Goal: Information Seeking & Learning: Stay updated

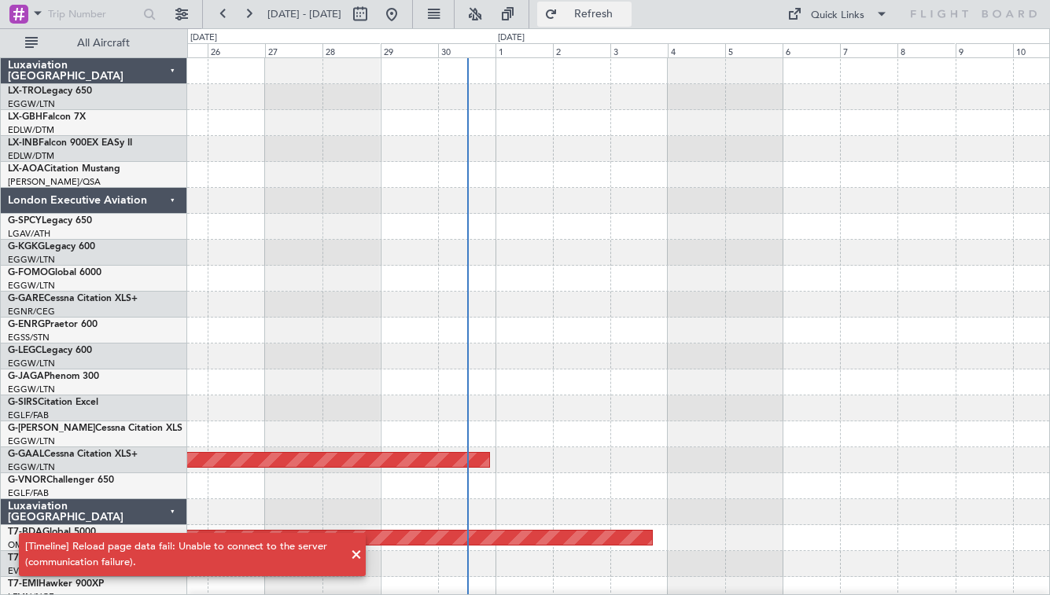
click at [625, 20] on span "Refresh" at bounding box center [594, 14] width 66 height 11
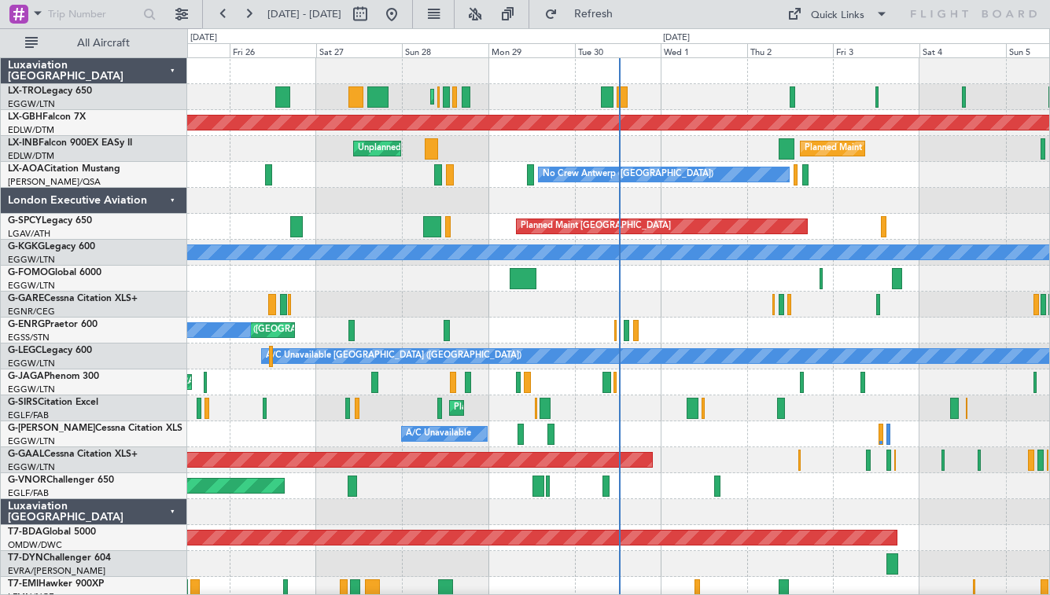
click at [178, 202] on div "London Executive Aviation" at bounding box center [94, 201] width 186 height 26
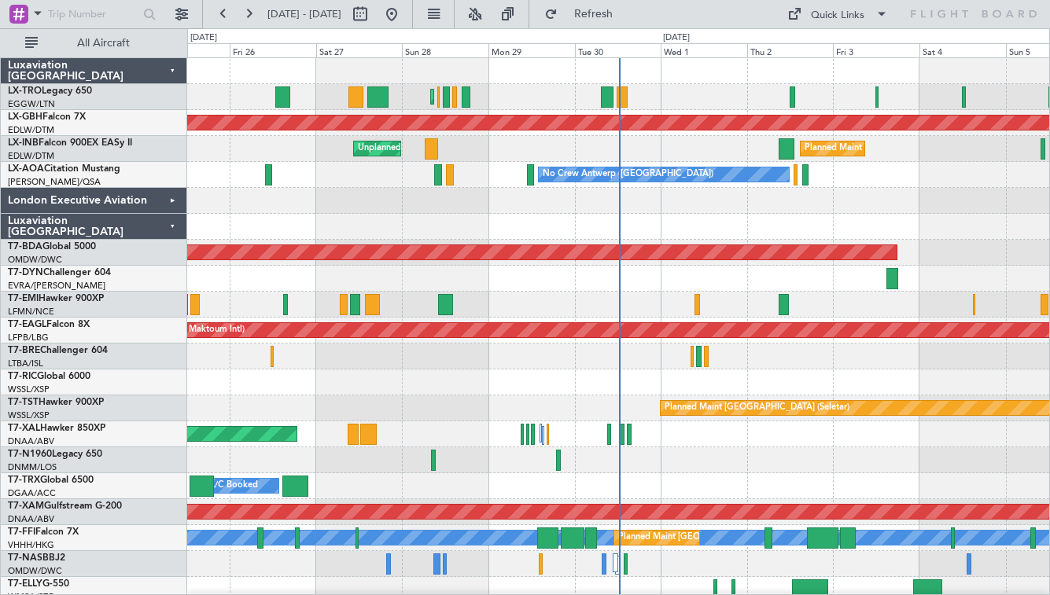
click at [176, 220] on div "Luxaviation [GEOGRAPHIC_DATA]" at bounding box center [94, 227] width 186 height 26
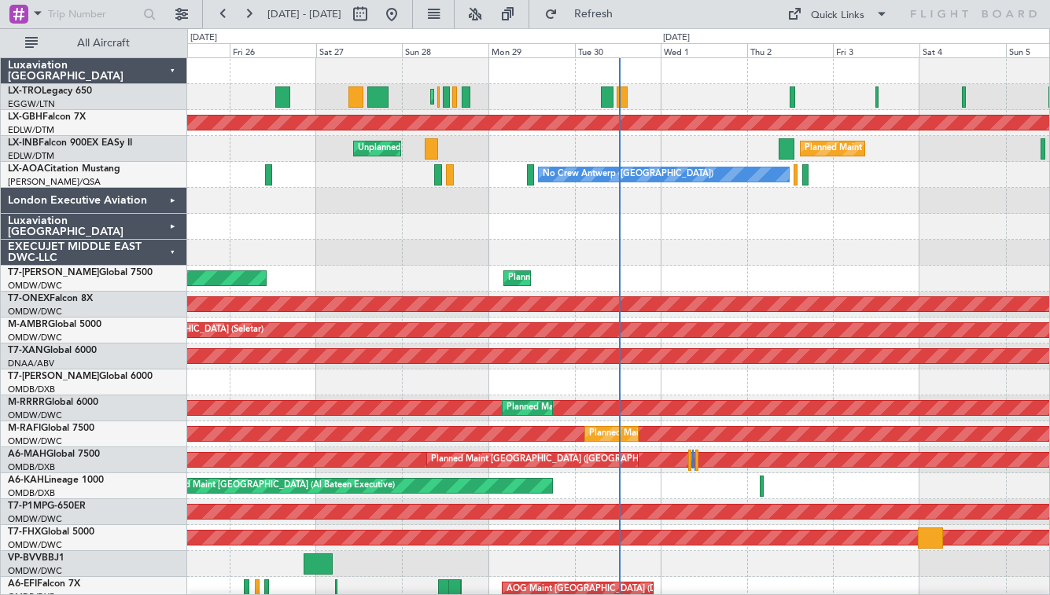
click at [171, 252] on div "EXECUJET MIDDLE EAST DWC-LLC" at bounding box center [94, 253] width 186 height 26
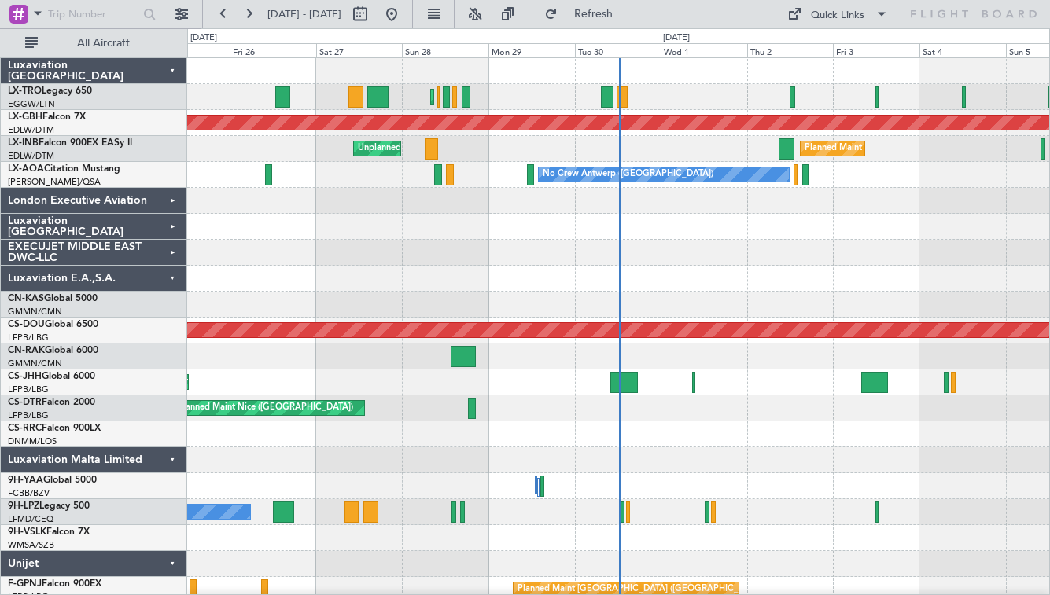
click at [171, 275] on div "Luxaviation E.A.,S.A." at bounding box center [94, 279] width 186 height 26
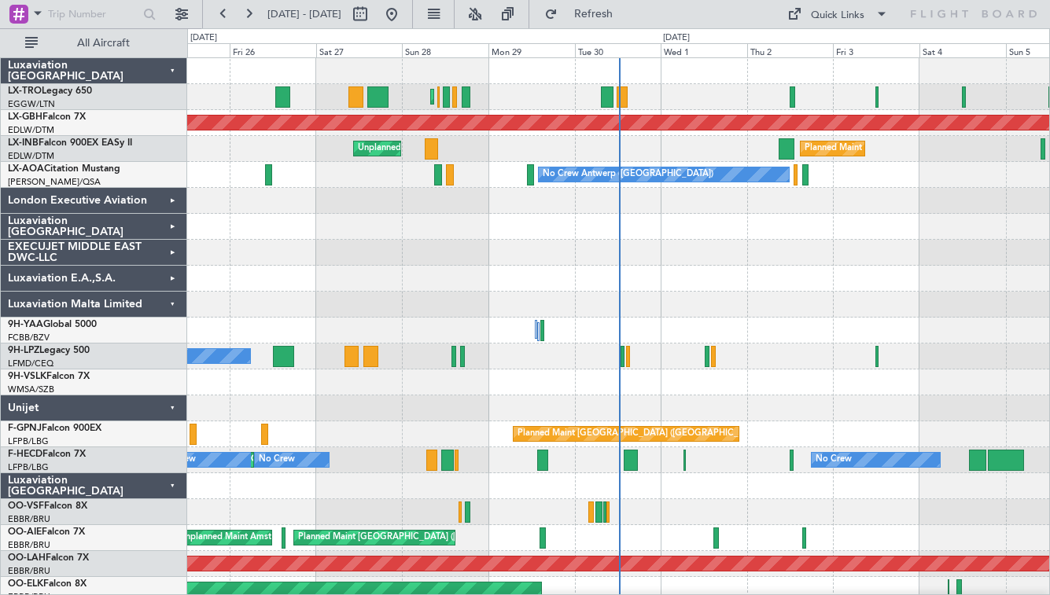
click at [171, 304] on div "Luxaviation Malta Limited" at bounding box center [94, 305] width 186 height 26
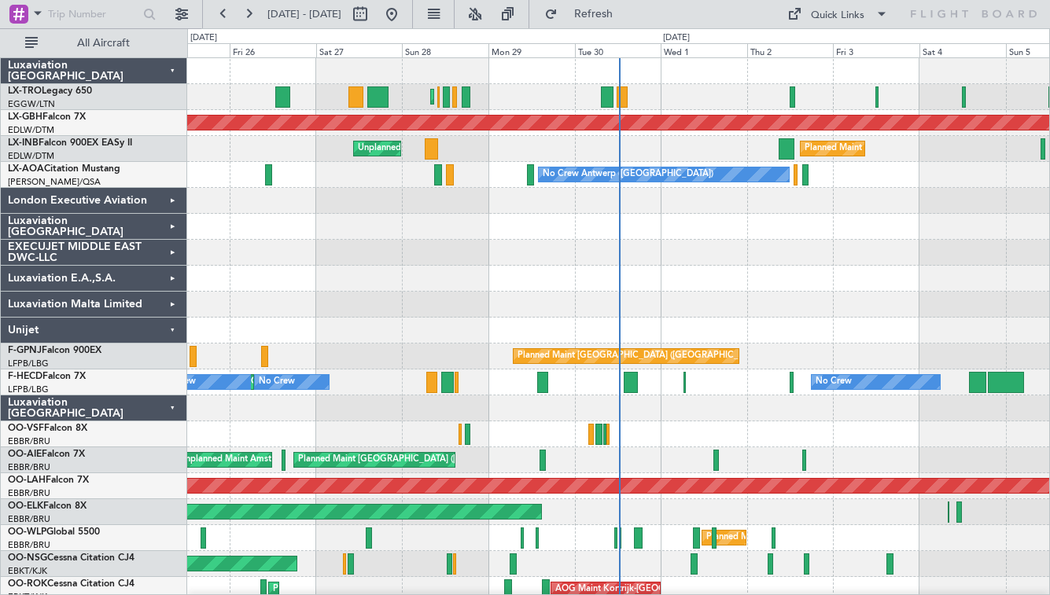
click at [171, 329] on div "Unijet" at bounding box center [94, 331] width 186 height 26
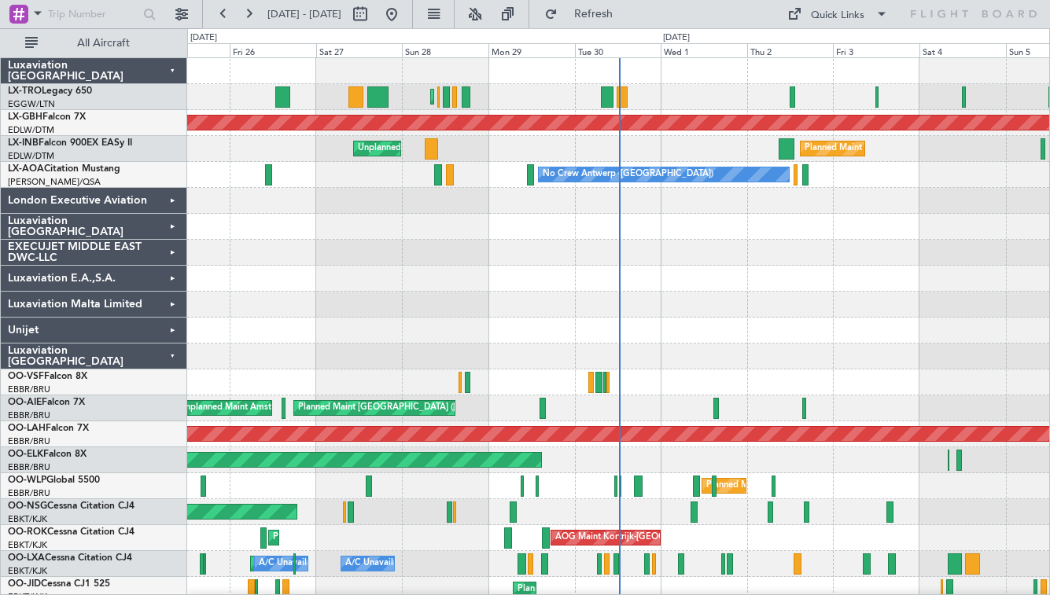
click at [171, 356] on div "Luxaviation [GEOGRAPHIC_DATA]" at bounding box center [94, 357] width 186 height 26
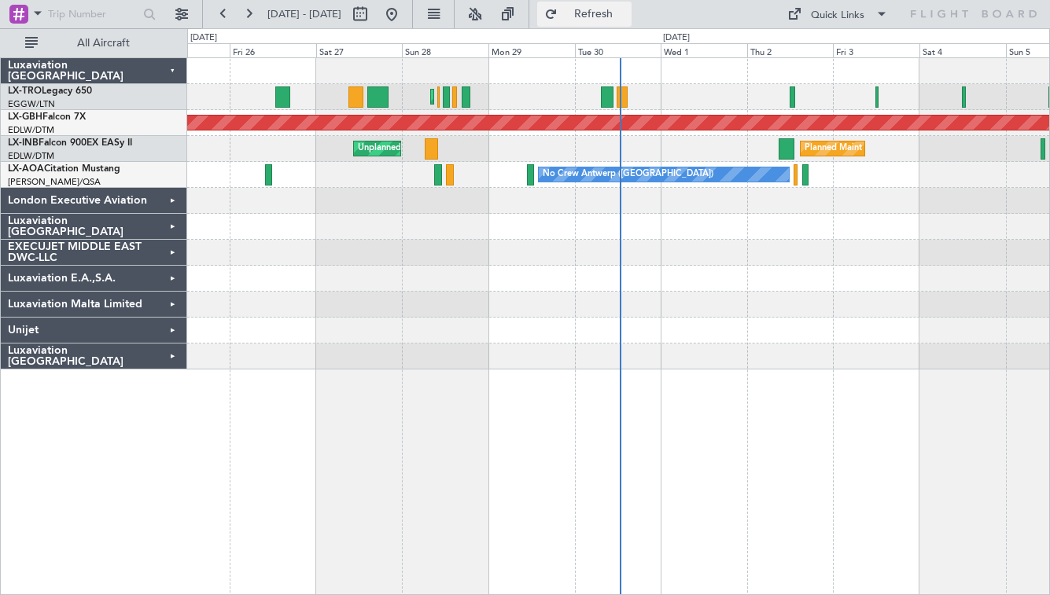
click at [632, 4] on button "Refresh" at bounding box center [584, 14] width 94 height 25
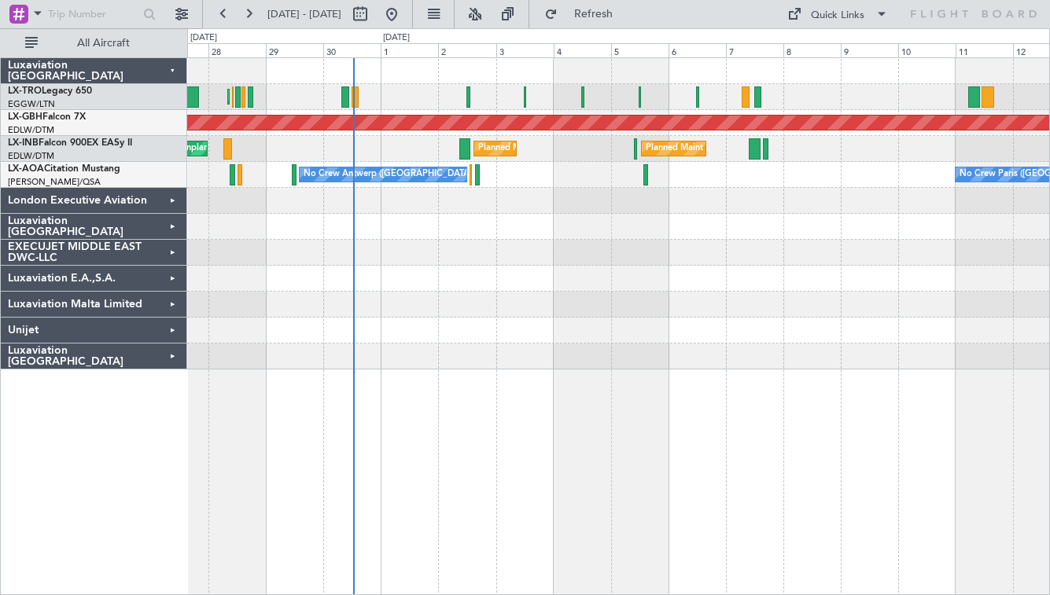
click at [435, 241] on div at bounding box center [618, 253] width 862 height 26
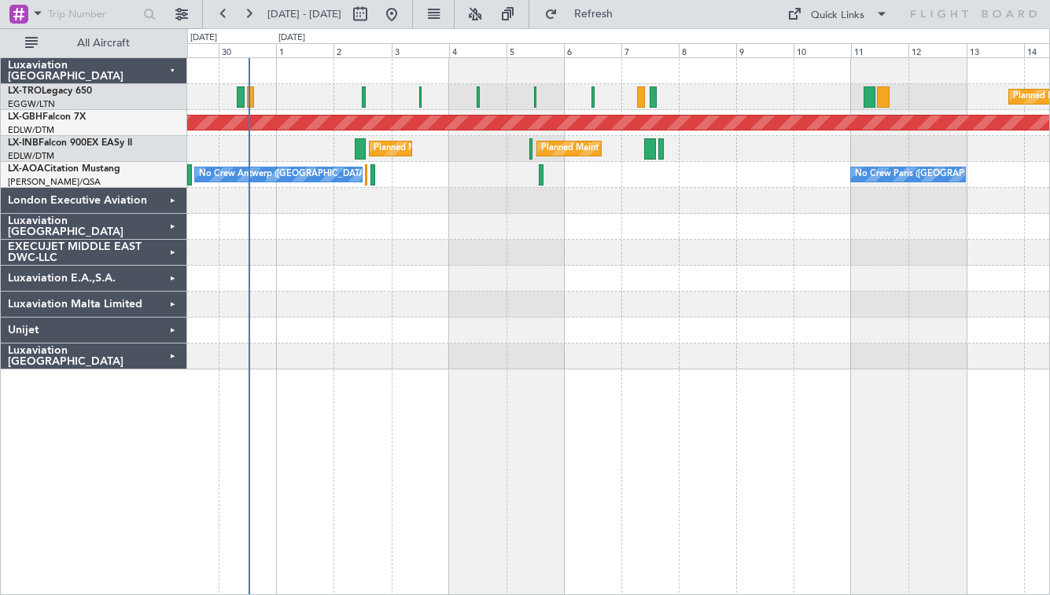
click at [377, 219] on div at bounding box center [618, 227] width 862 height 26
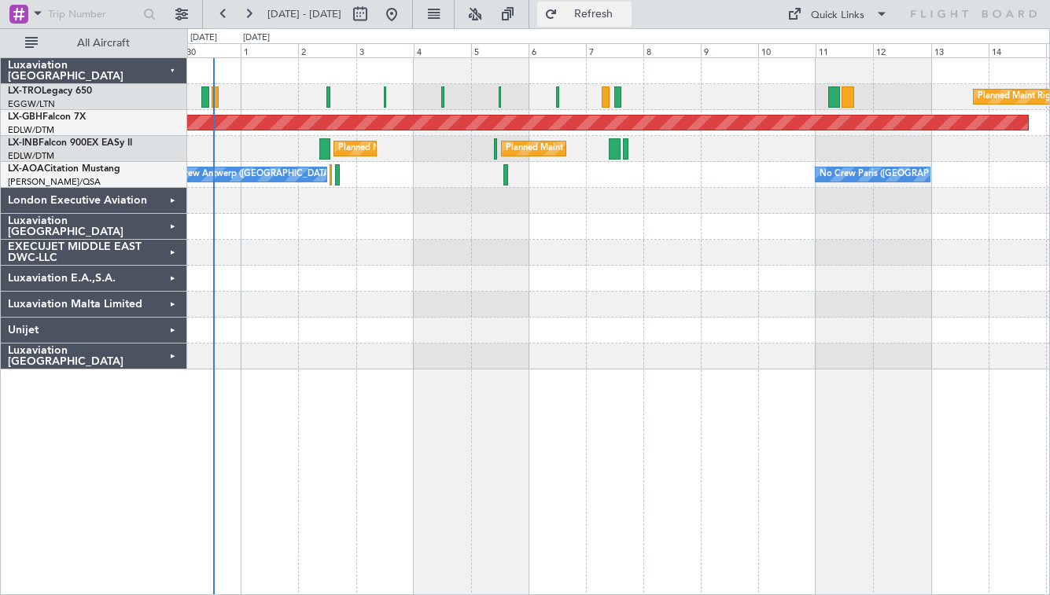
click at [627, 17] on span "Refresh" at bounding box center [594, 14] width 66 height 11
click at [627, 10] on span "Refresh" at bounding box center [594, 14] width 66 height 11
click at [517, 276] on div at bounding box center [618, 279] width 862 height 26
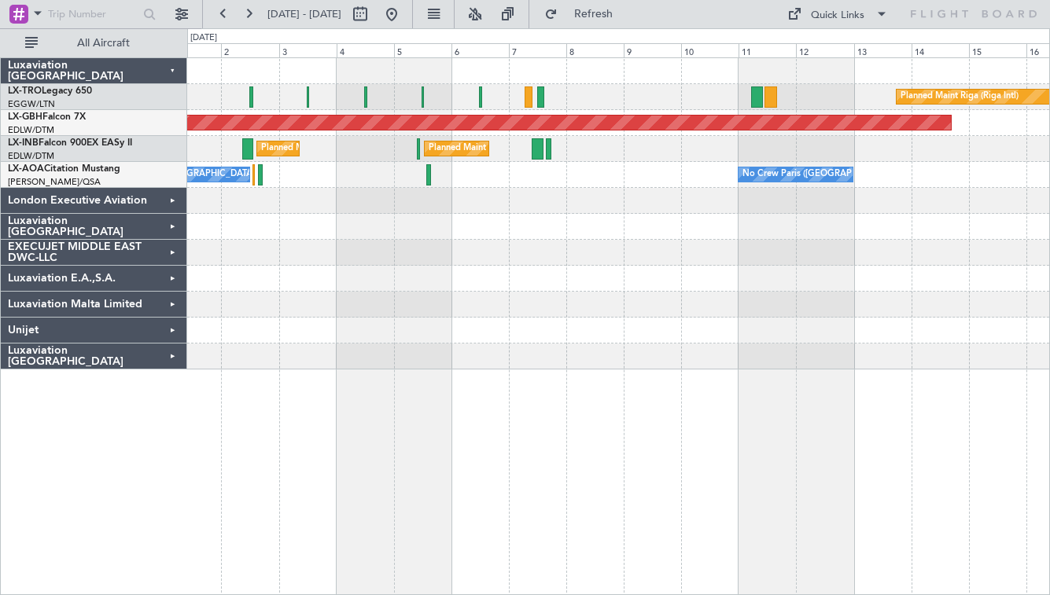
click at [501, 173] on div "No Crew Paris (Le Bourget) No Crew Antwerp (Deurne)" at bounding box center [618, 175] width 862 height 26
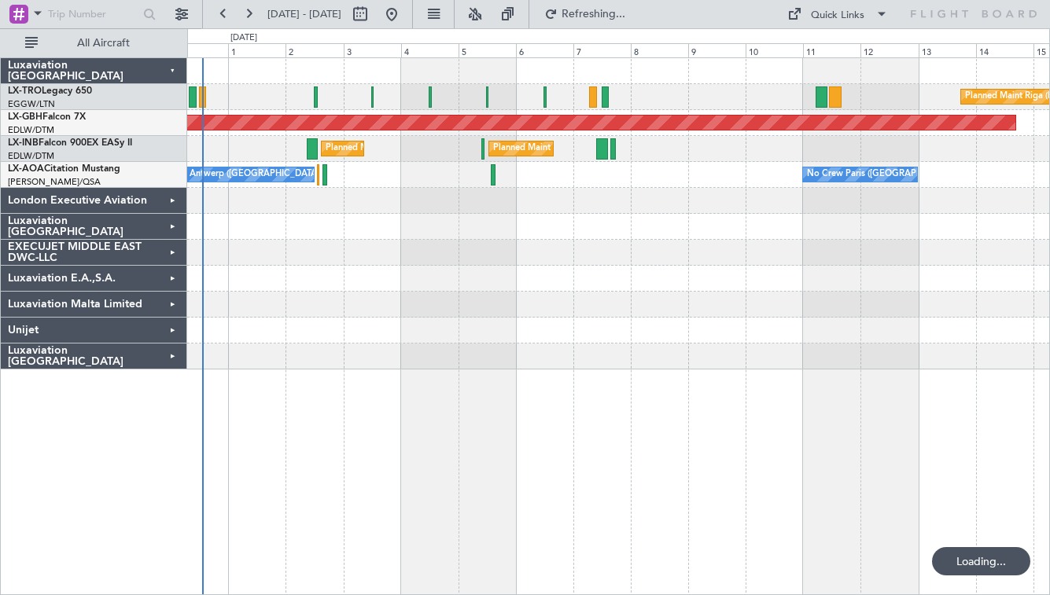
click at [512, 83] on div at bounding box center [618, 71] width 862 height 26
